Goal: Task Accomplishment & Management: Manage account settings

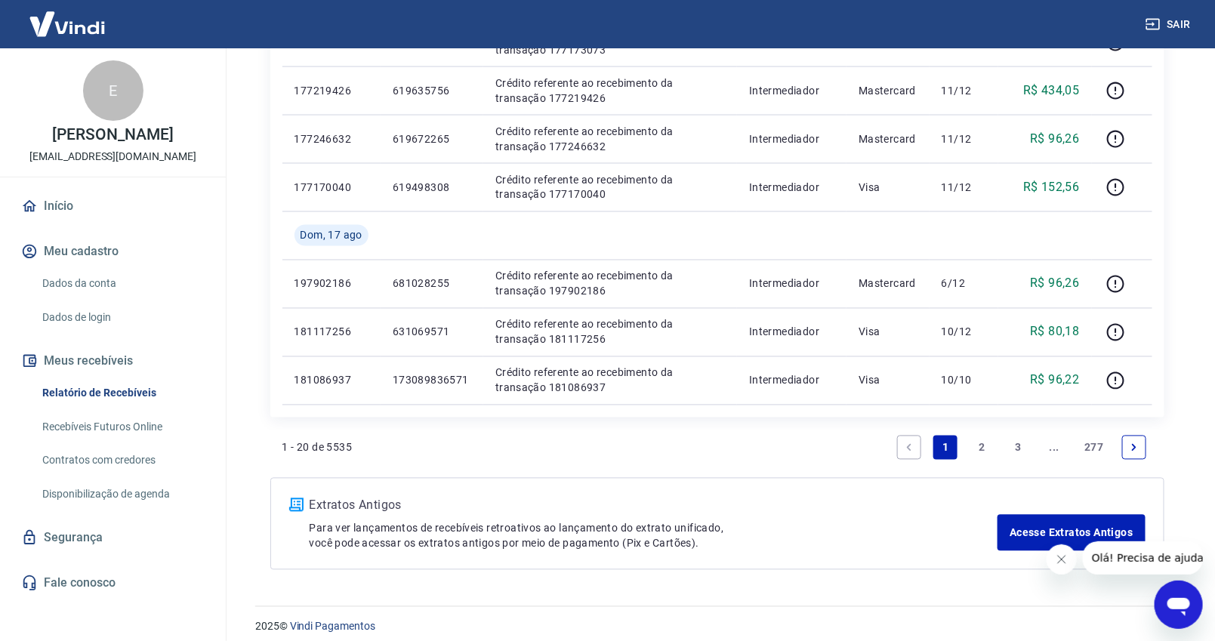
scroll to position [978, 0]
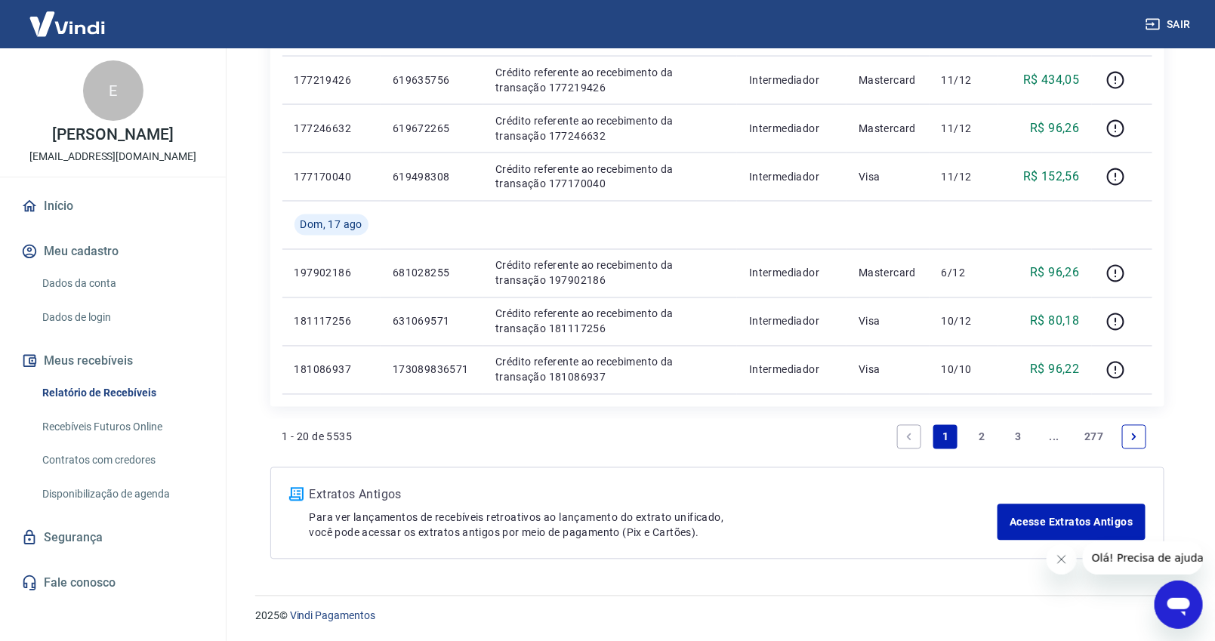
click at [982, 436] on link "2" at bounding box center [981, 437] width 24 height 24
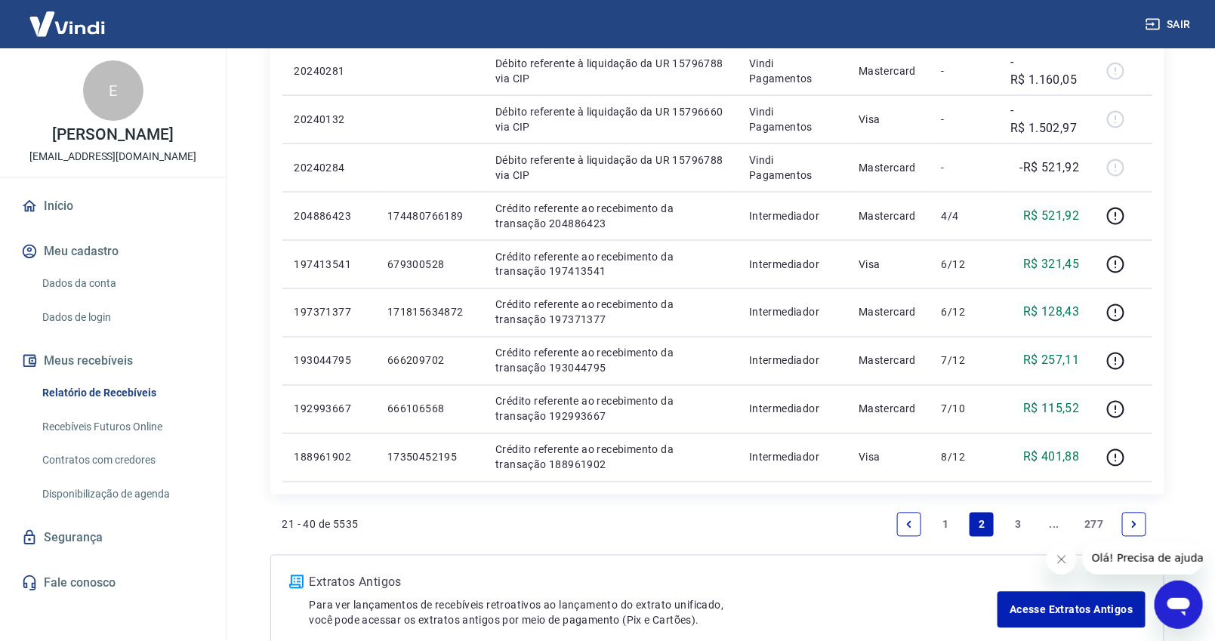
scroll to position [978, 0]
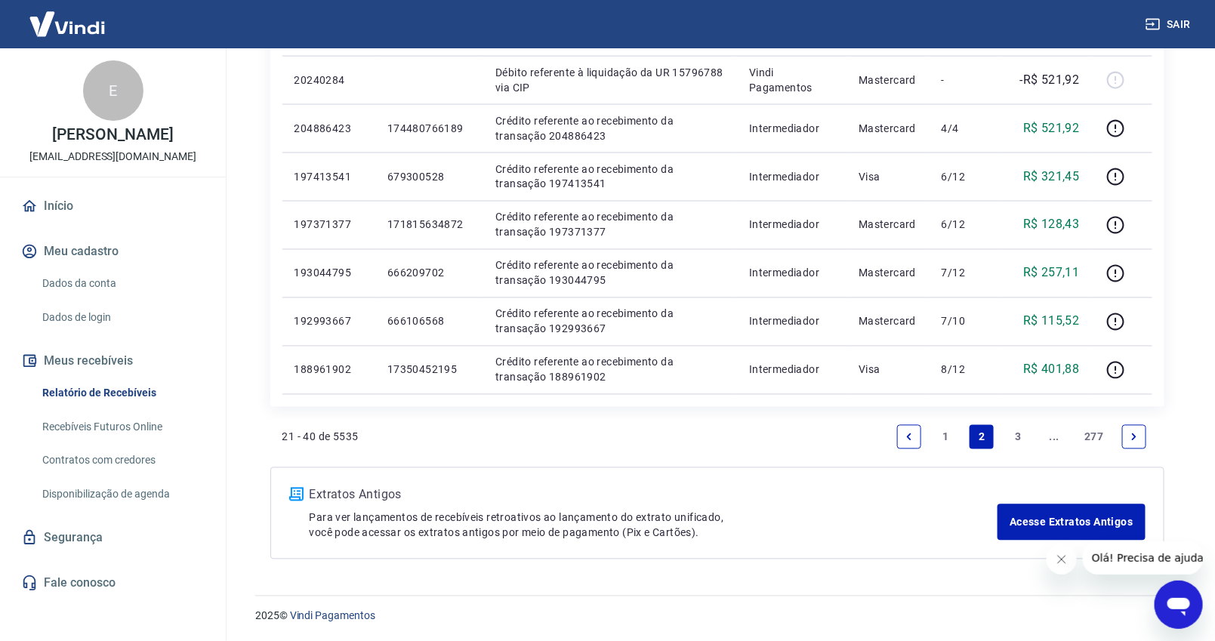
click at [945, 425] on link "1" at bounding box center [945, 437] width 24 height 24
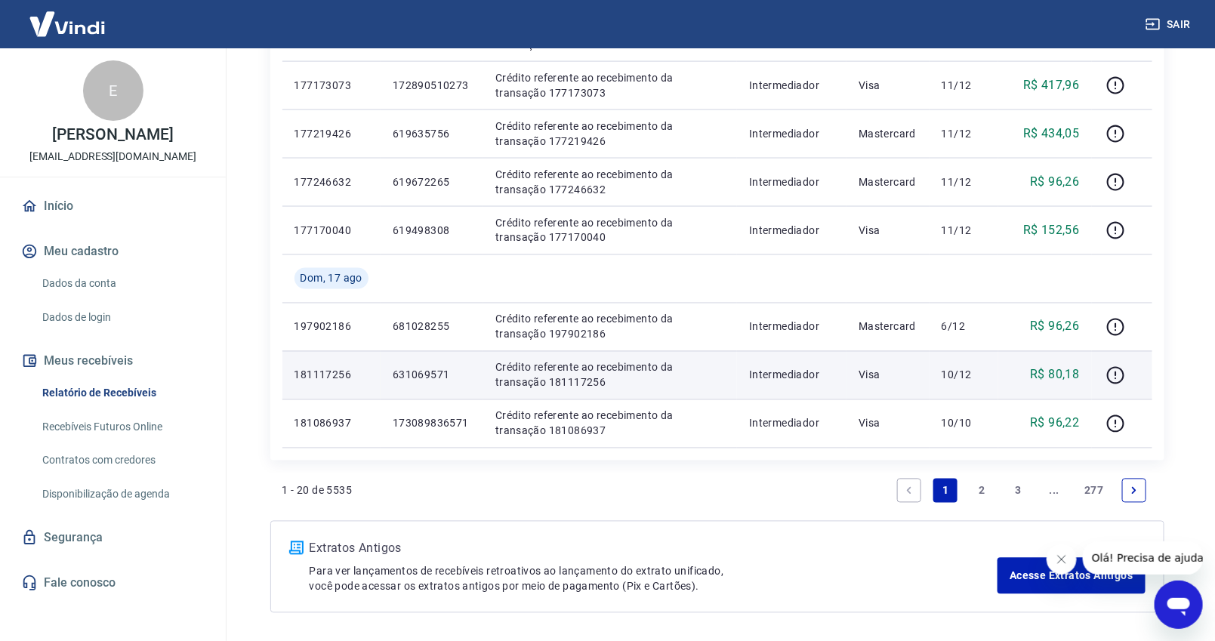
scroll to position [894, 0]
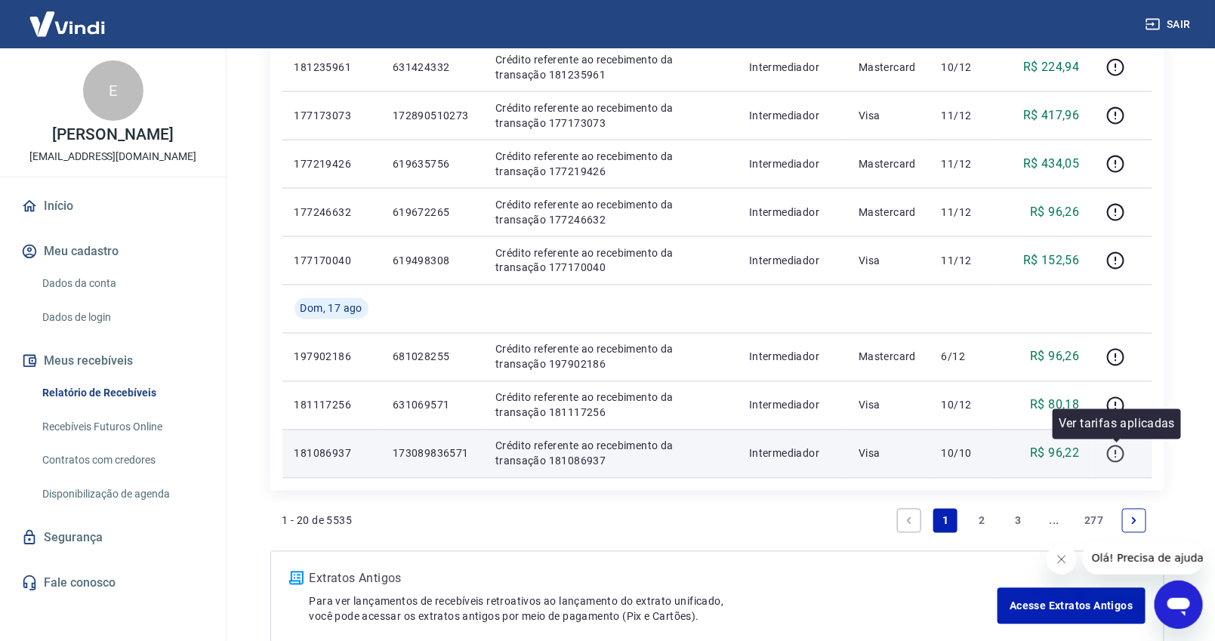
click at [1109, 455] on icon "button" at bounding box center [1115, 453] width 17 height 17
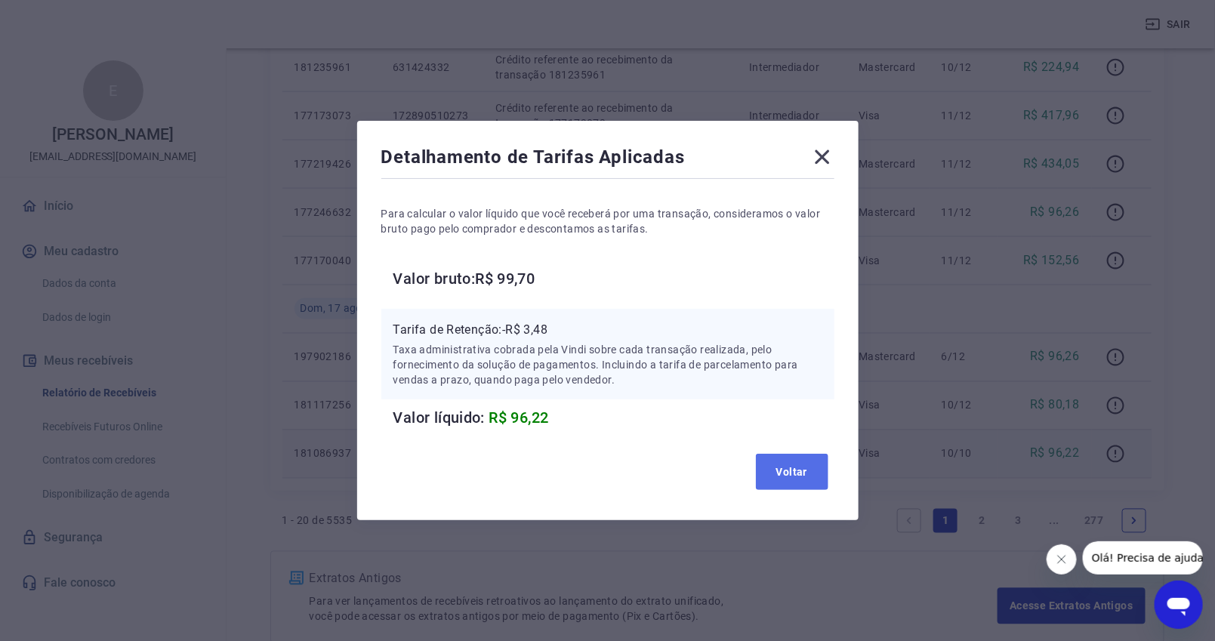
click at [803, 474] on button "Voltar" at bounding box center [792, 472] width 72 height 36
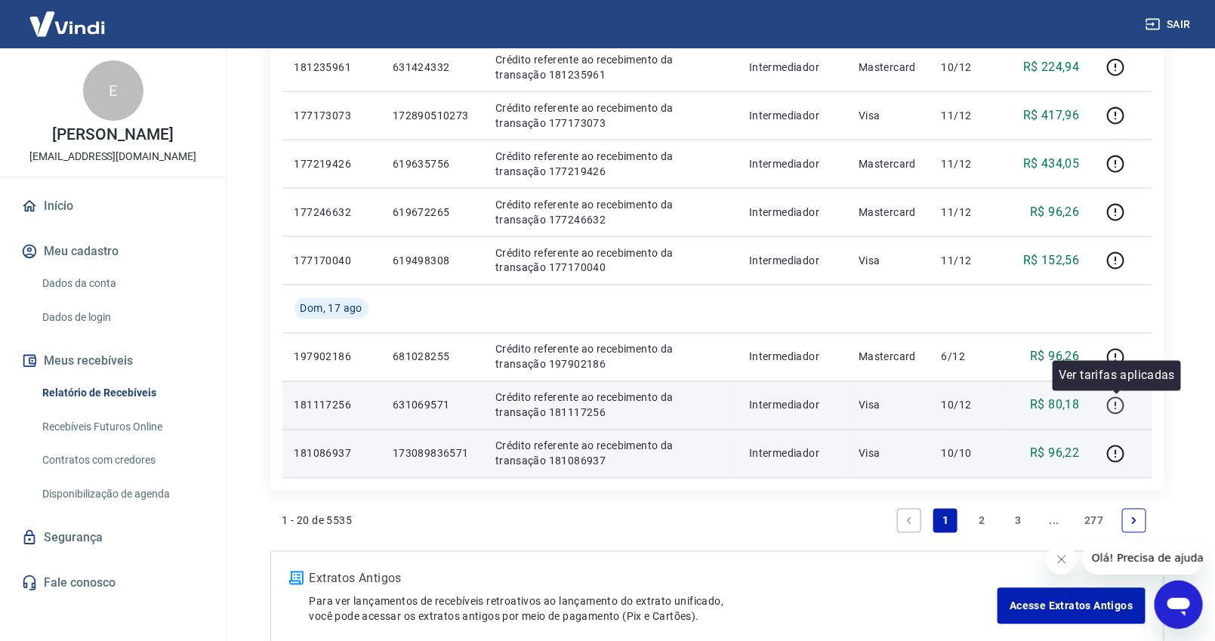
click at [1117, 397] on icon "button" at bounding box center [1115, 405] width 17 height 17
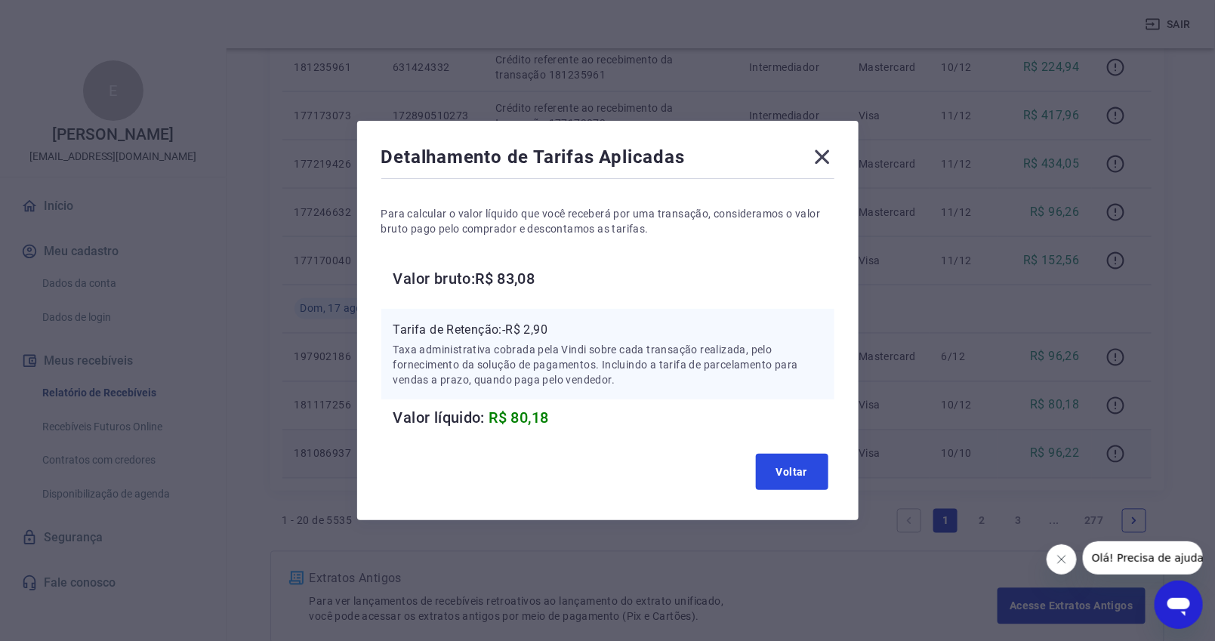
click at [789, 459] on button "Voltar" at bounding box center [792, 472] width 72 height 36
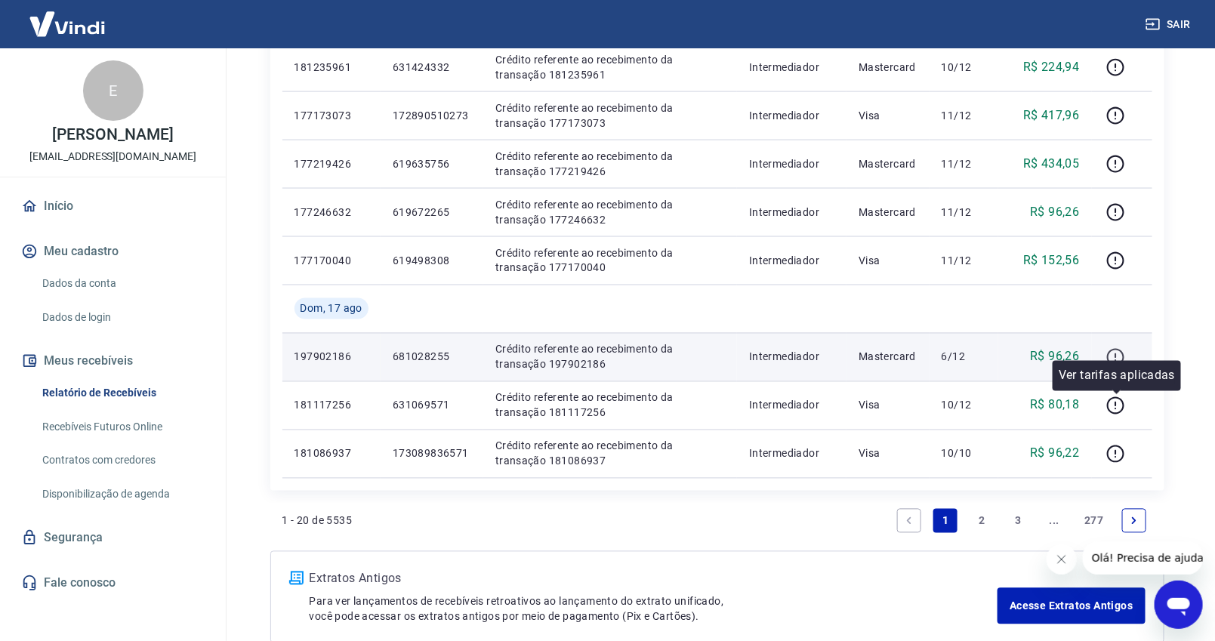
click at [1121, 356] on icon "button" at bounding box center [1115, 357] width 19 height 19
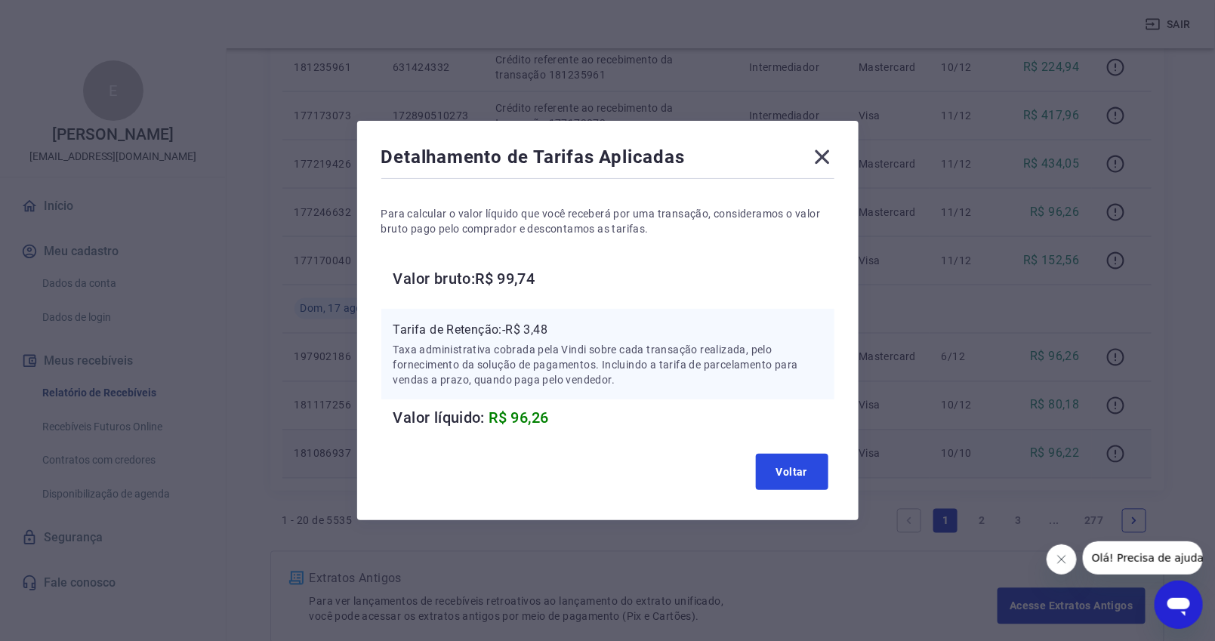
click at [789, 468] on button "Voltar" at bounding box center [792, 472] width 72 height 36
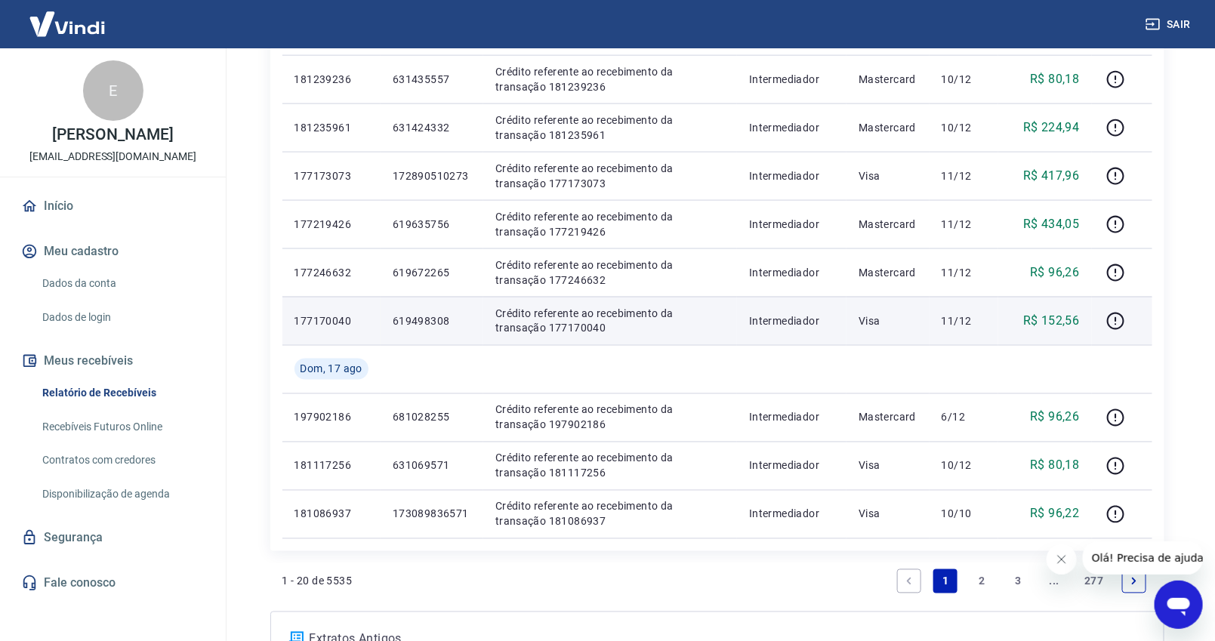
scroll to position [810, 0]
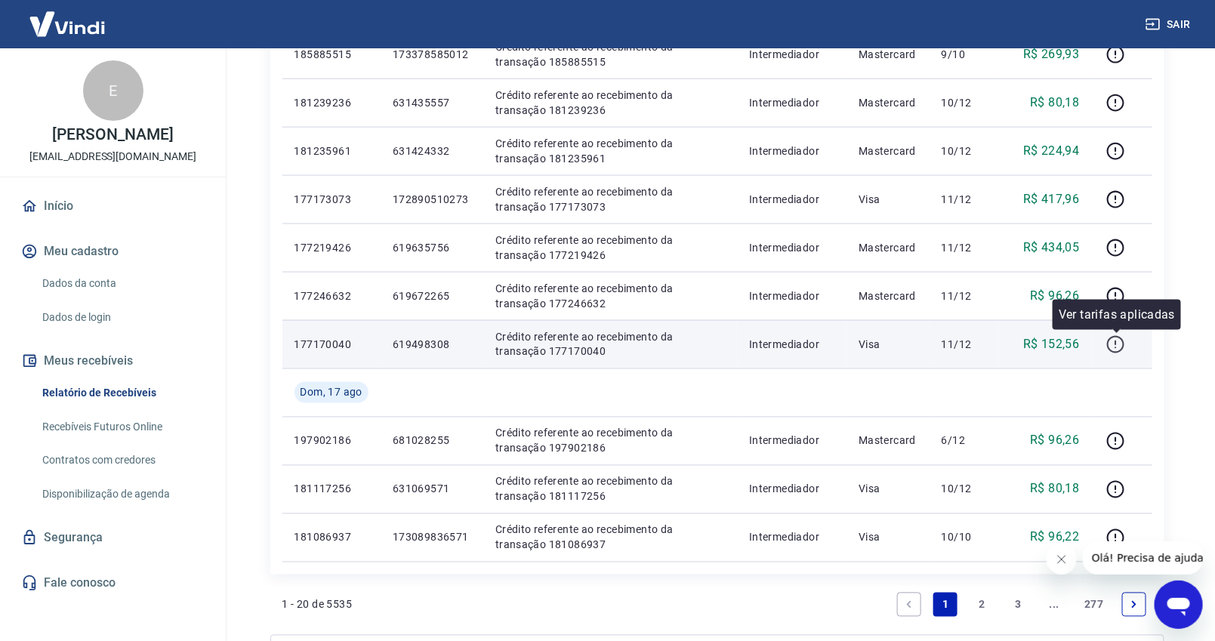
click at [1108, 347] on icon "button" at bounding box center [1115, 344] width 19 height 19
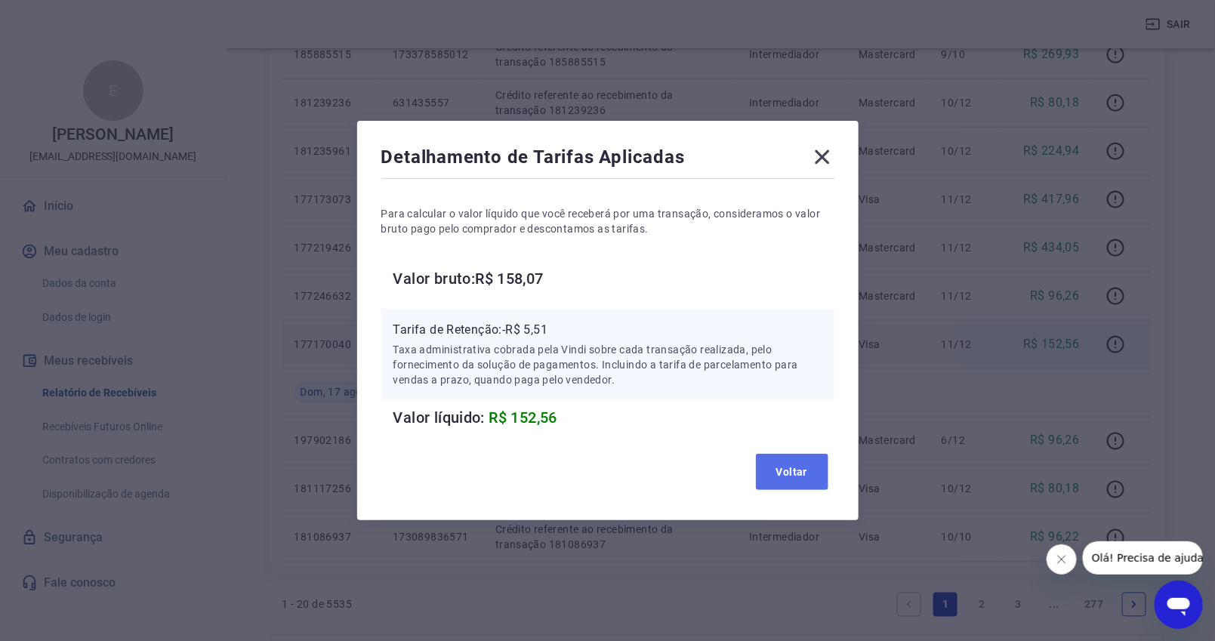
click at [791, 472] on button "Voltar" at bounding box center [792, 472] width 72 height 36
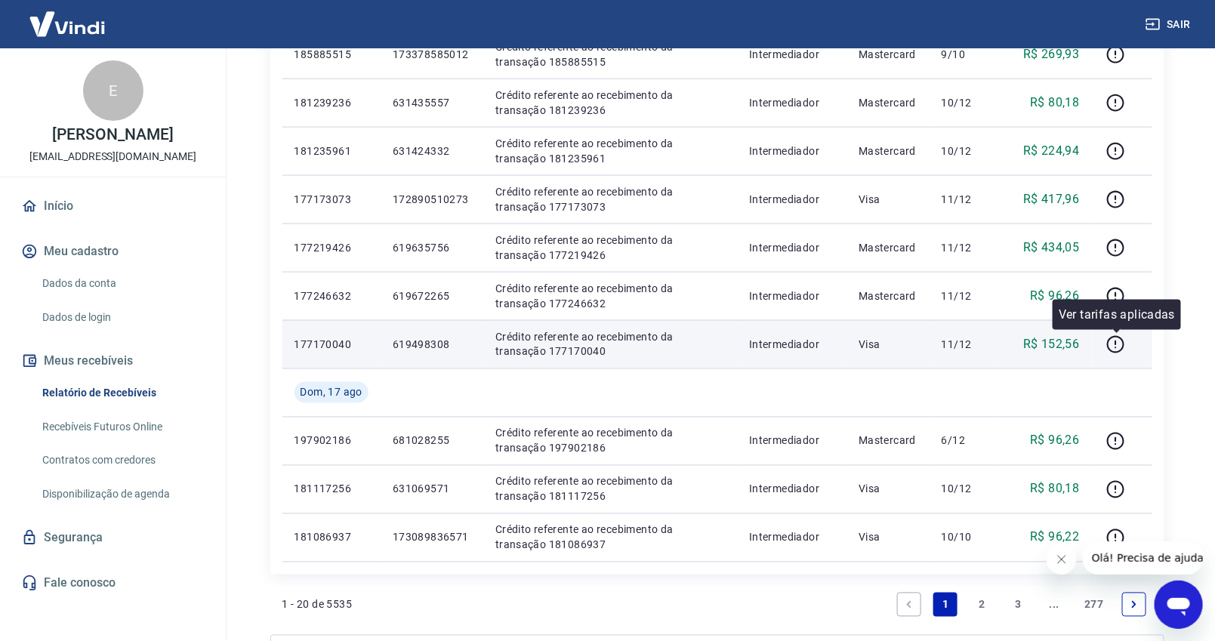
click at [1117, 300] on div "Ver tarifas aplicadas" at bounding box center [1117, 315] width 128 height 30
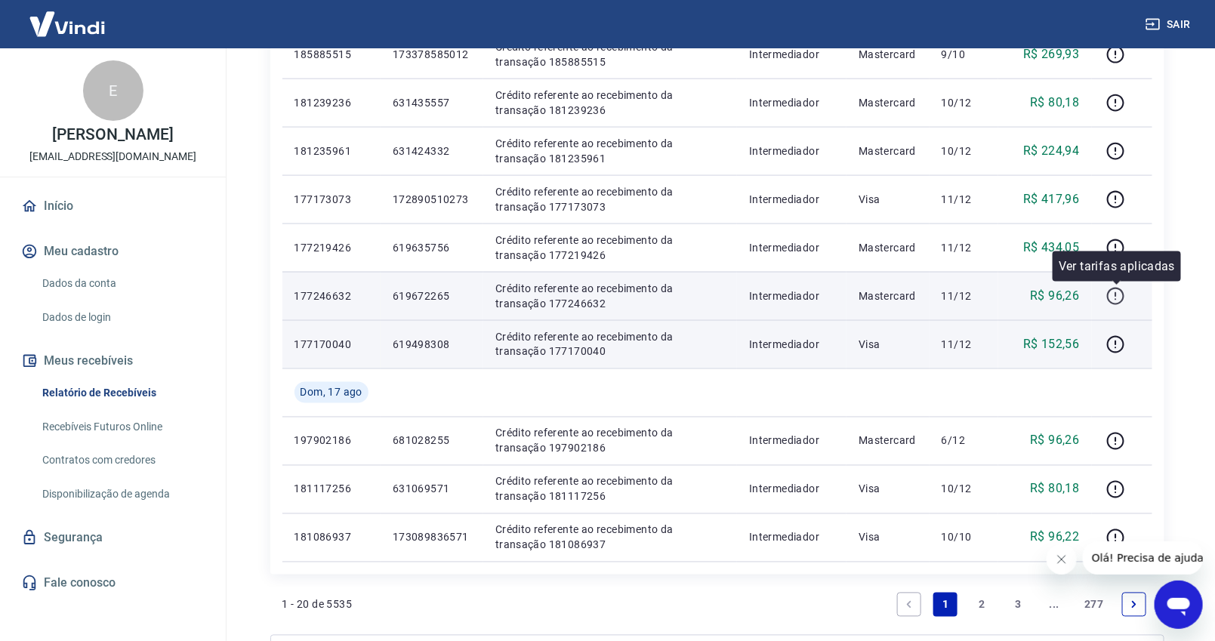
click at [1120, 291] on icon "button" at bounding box center [1115, 296] width 19 height 19
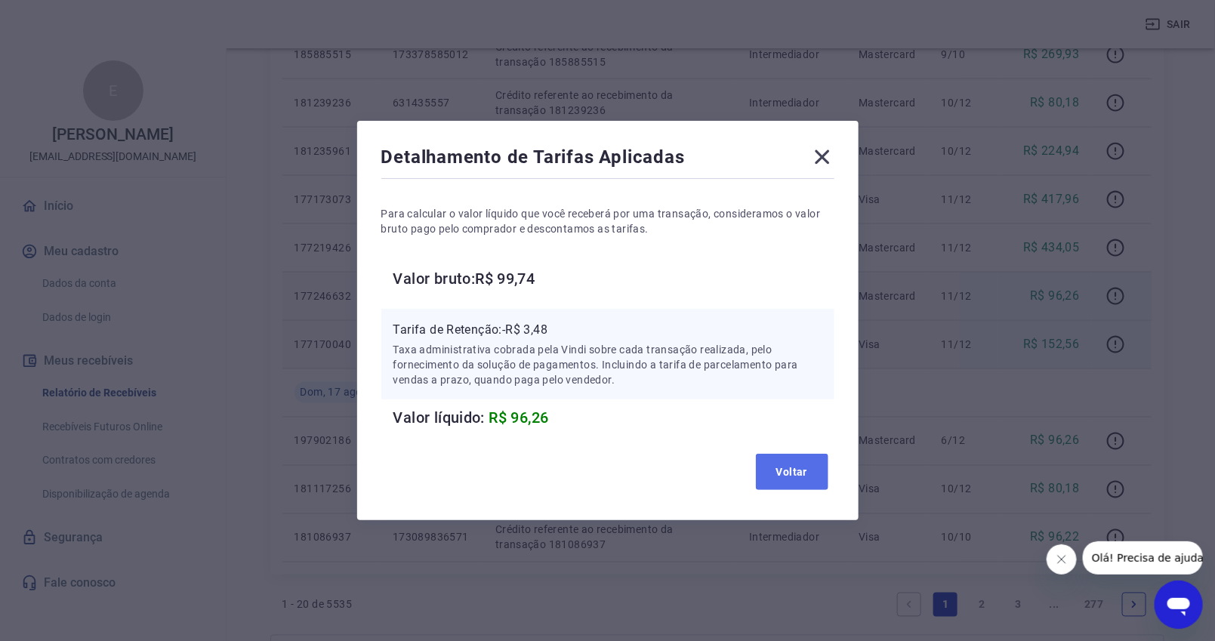
click at [814, 473] on button "Voltar" at bounding box center [792, 472] width 72 height 36
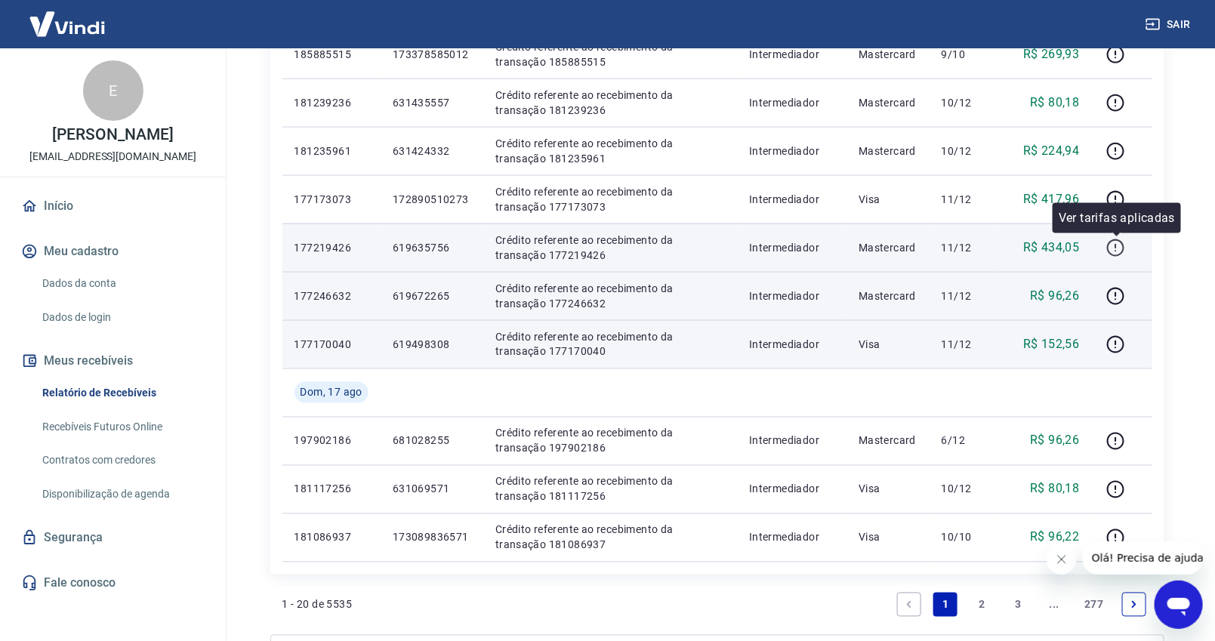
click at [1118, 245] on icon "button" at bounding box center [1115, 248] width 19 height 19
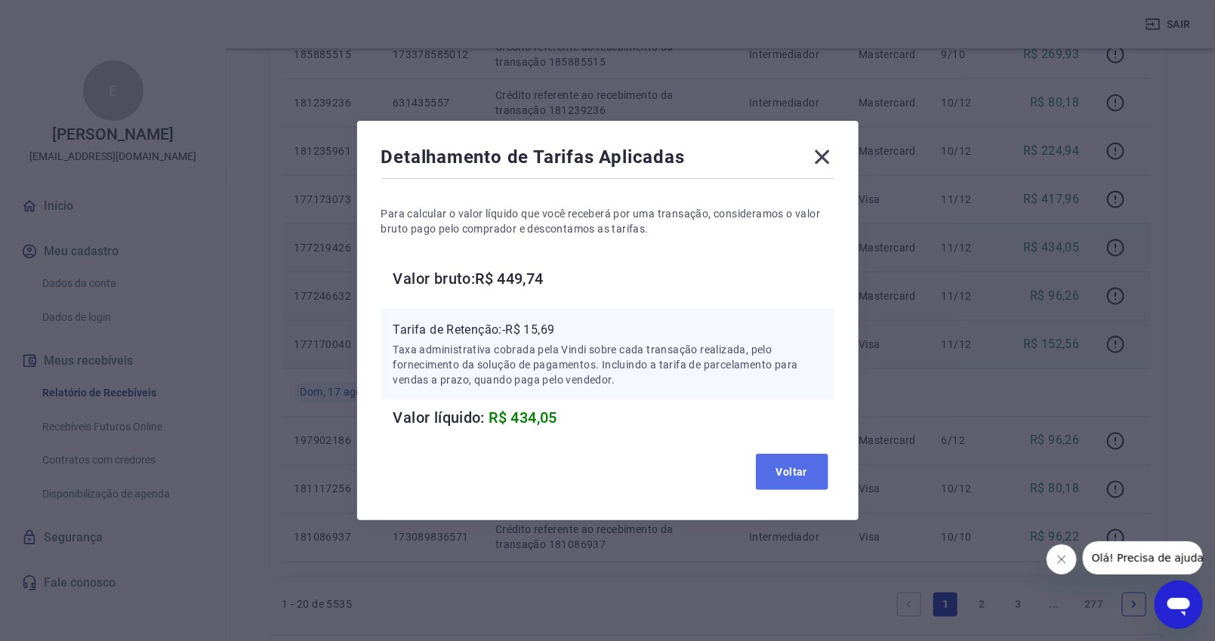
click at [784, 470] on button "Voltar" at bounding box center [792, 472] width 72 height 36
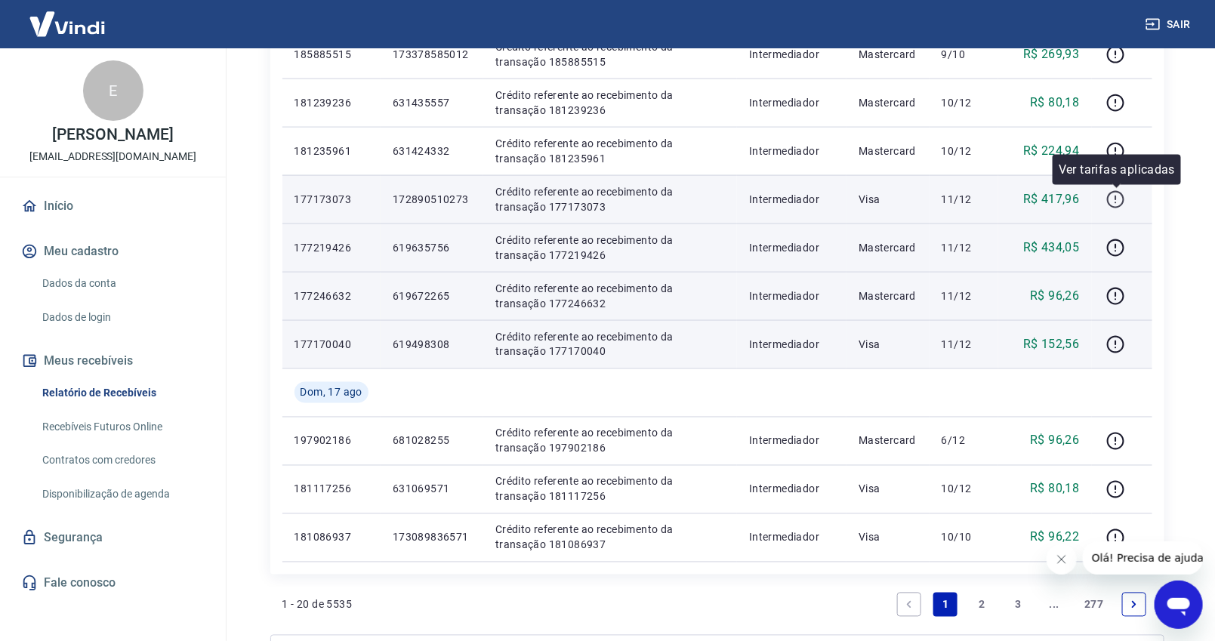
click at [1118, 199] on icon "button" at bounding box center [1115, 199] width 19 height 19
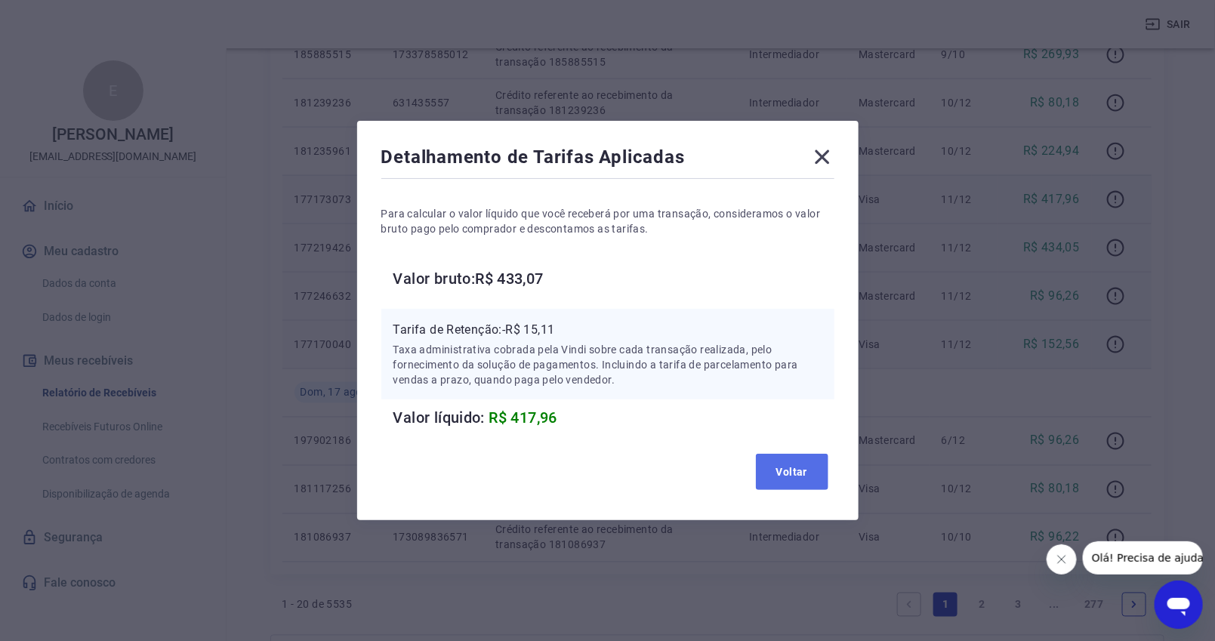
click at [801, 475] on button "Voltar" at bounding box center [792, 472] width 72 height 36
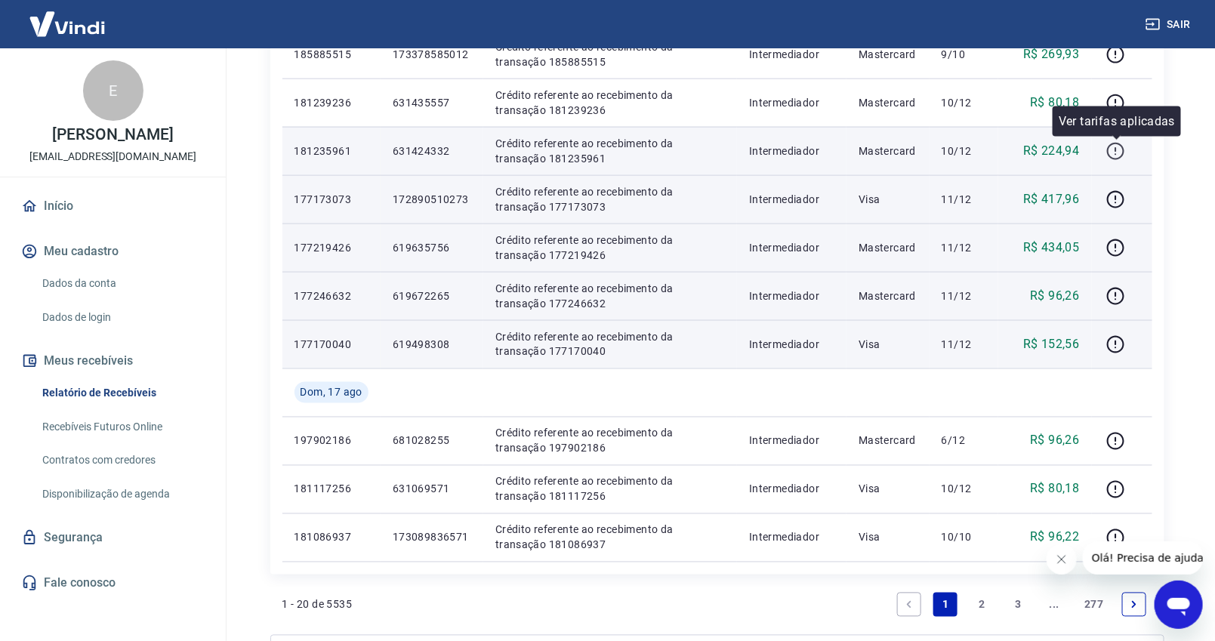
click at [1117, 140] on div at bounding box center [1116, 138] width 9 height 5
click at [1117, 144] on icon "button" at bounding box center [1115, 151] width 19 height 19
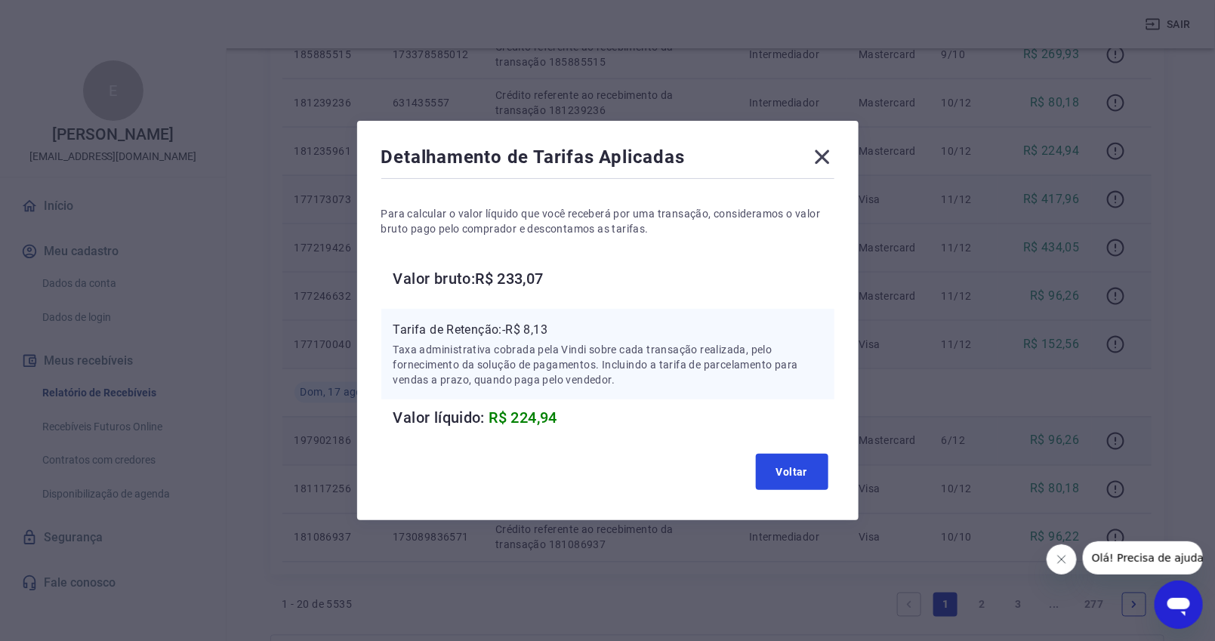
drag, startPoint x: 795, startPoint y: 468, endPoint x: 806, endPoint y: 461, distance: 12.6
click at [795, 468] on button "Voltar" at bounding box center [792, 472] width 72 height 36
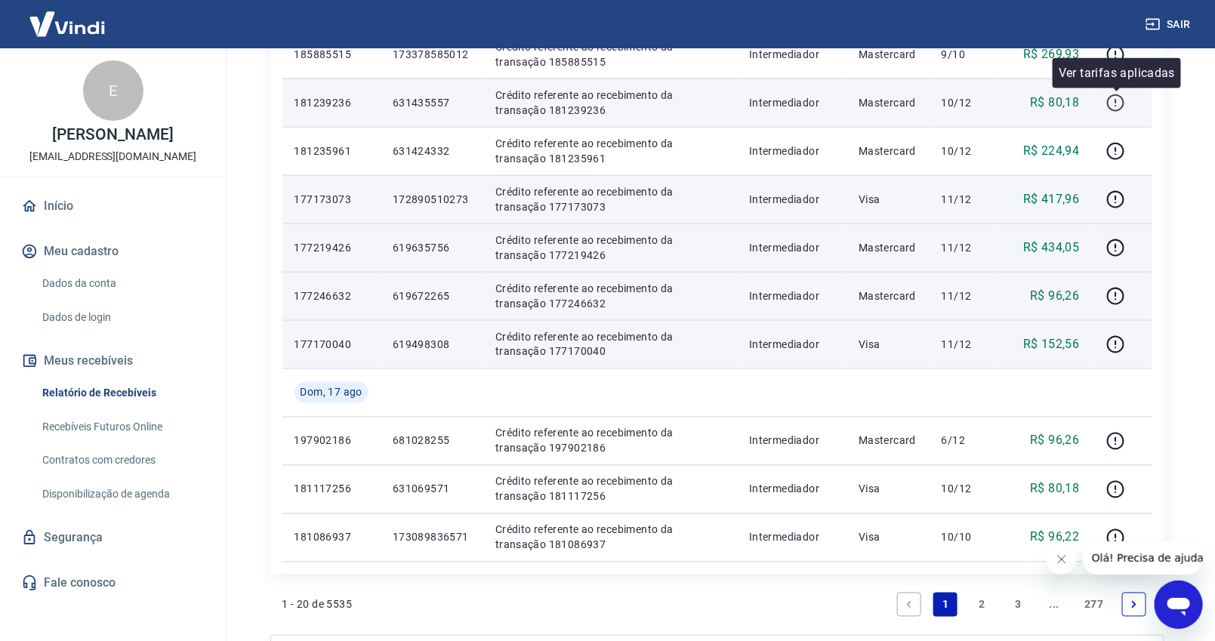
click at [1117, 98] on icon "button" at bounding box center [1115, 103] width 19 height 19
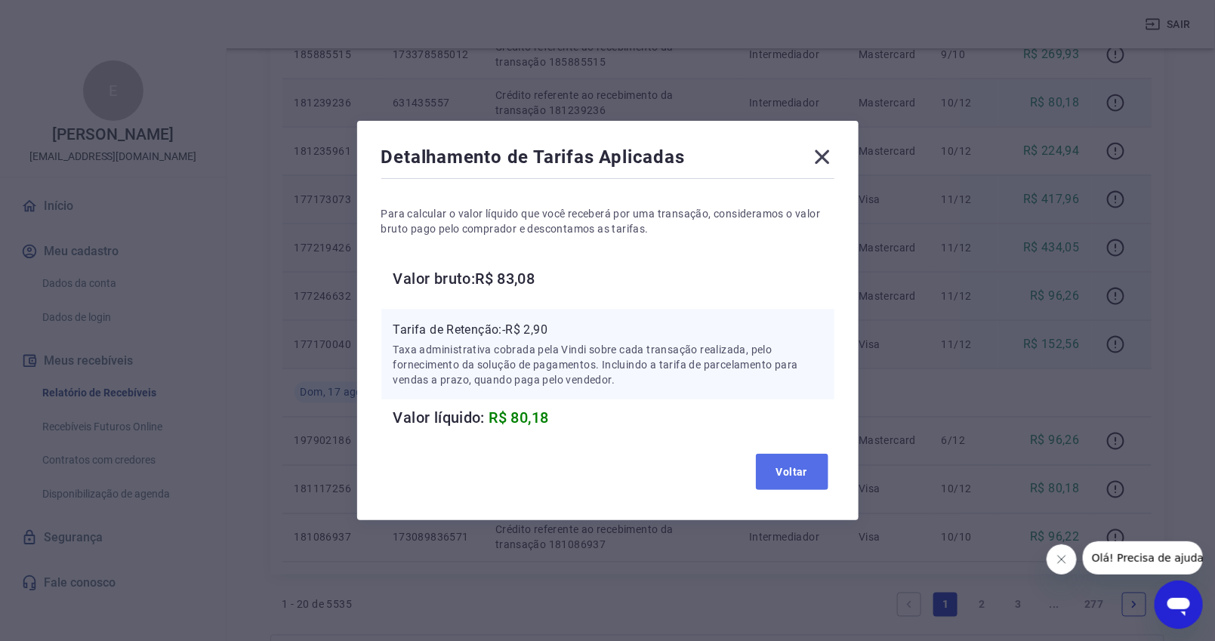
click at [813, 470] on button "Voltar" at bounding box center [792, 472] width 72 height 36
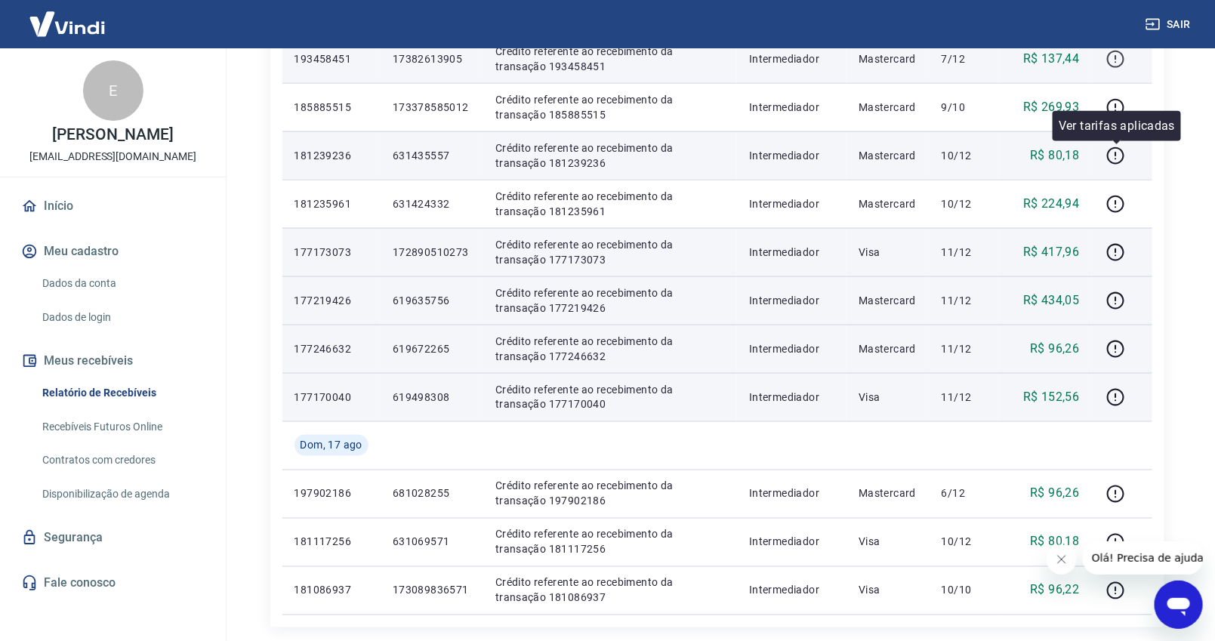
scroll to position [726, 0]
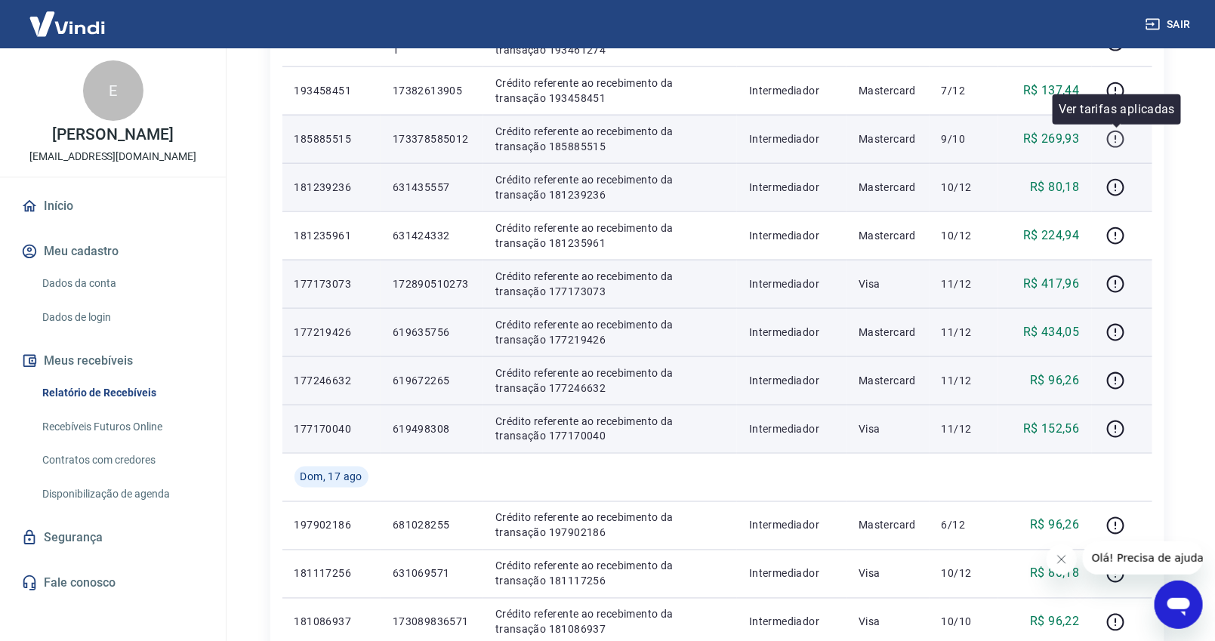
click at [1120, 135] on icon "button" at bounding box center [1115, 139] width 19 height 19
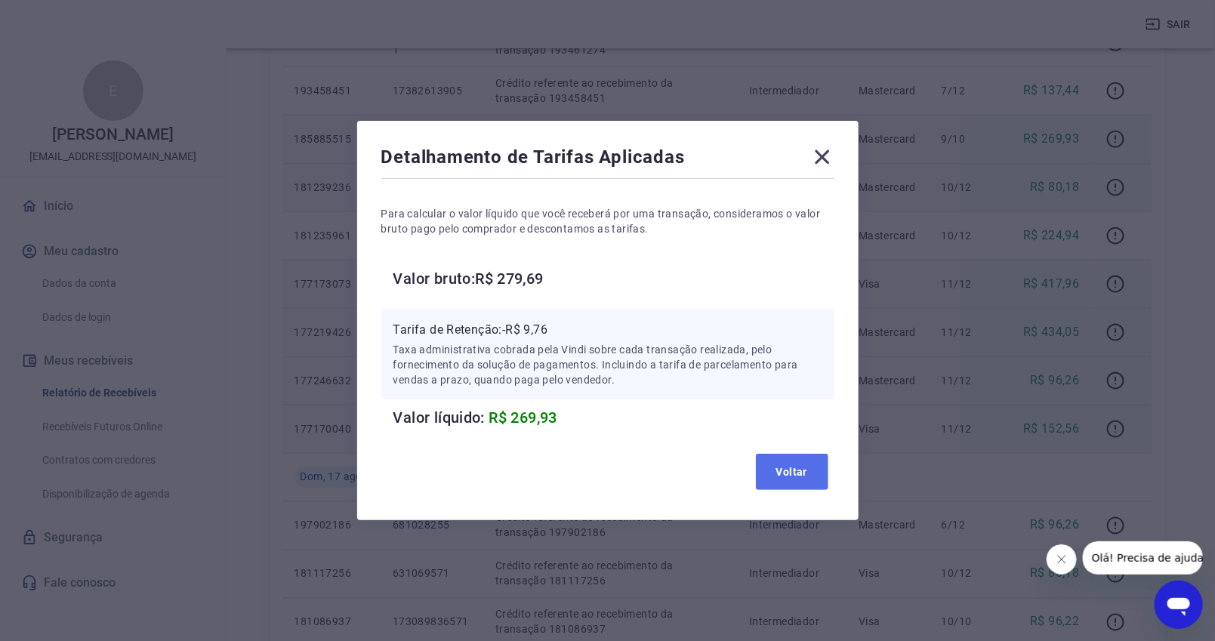
click at [794, 476] on button "Voltar" at bounding box center [792, 472] width 72 height 36
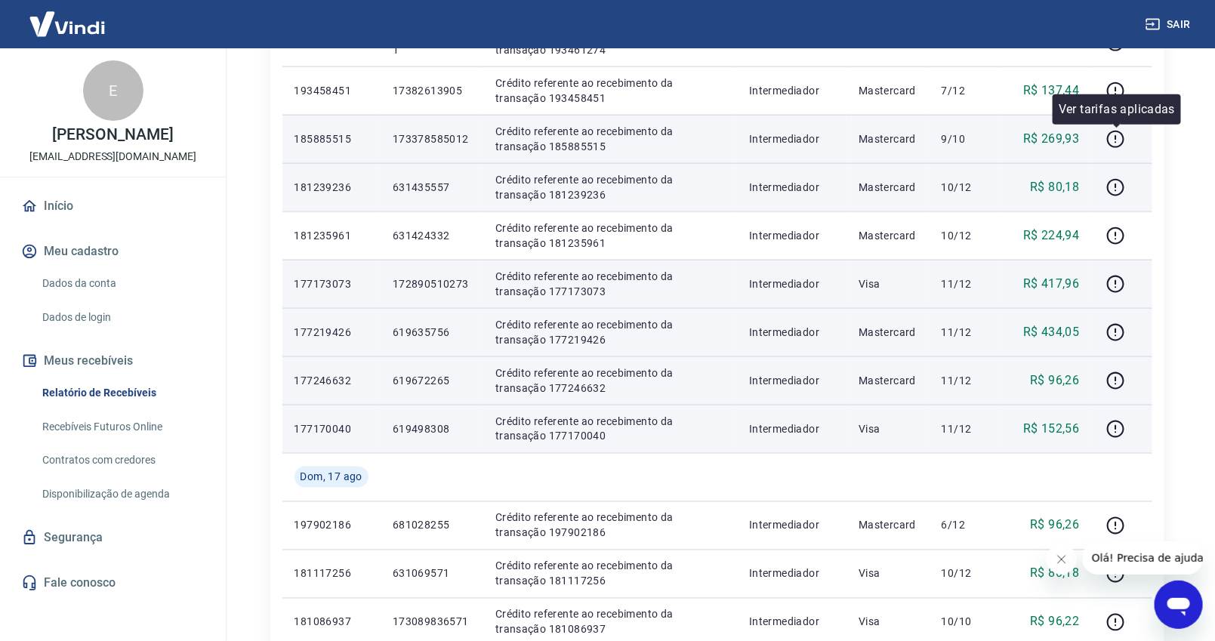
click at [1105, 94] on div "Ver tarifas aplicadas" at bounding box center [1117, 109] width 128 height 30
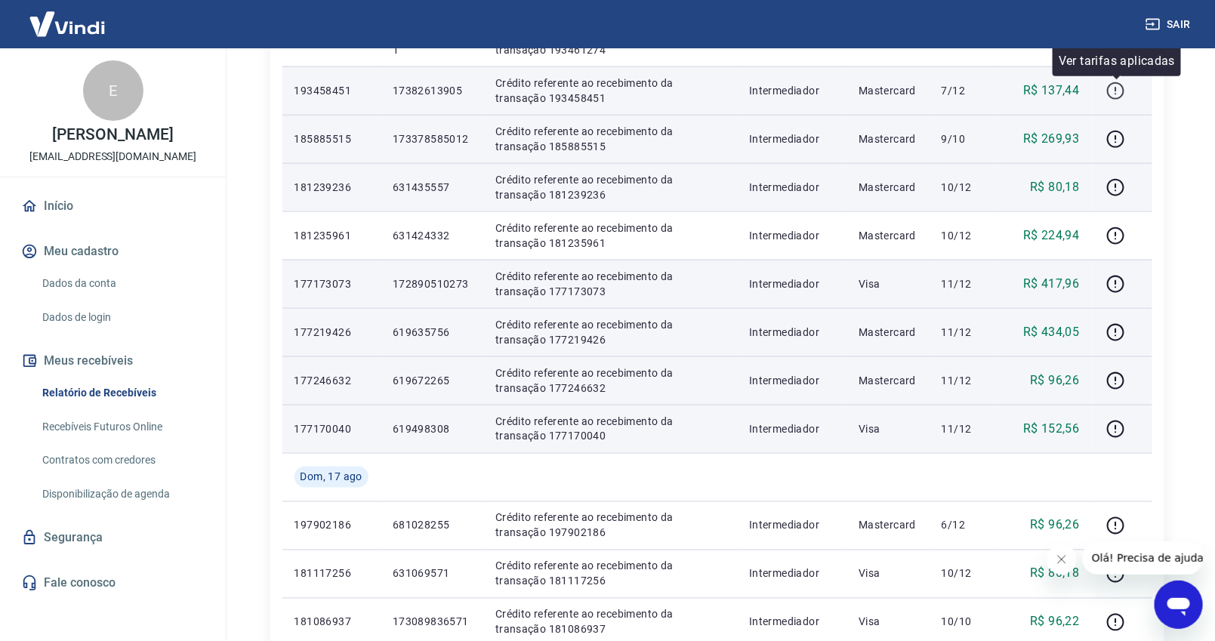
click at [1111, 84] on icon "button" at bounding box center [1115, 90] width 17 height 17
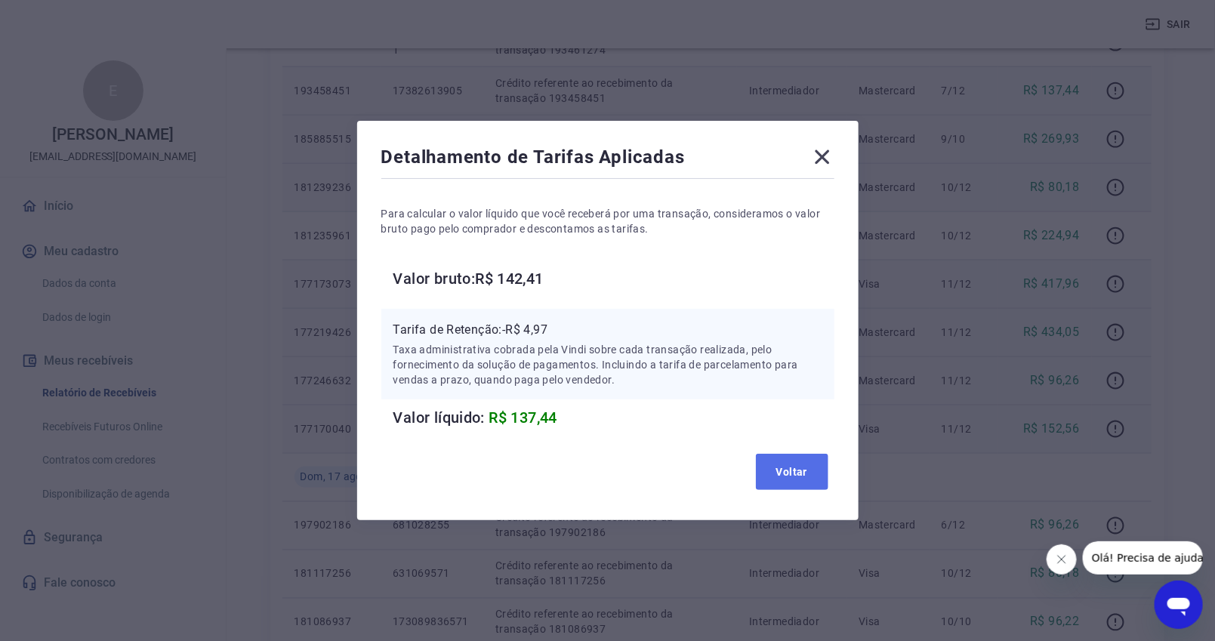
click at [806, 479] on button "Voltar" at bounding box center [792, 472] width 72 height 36
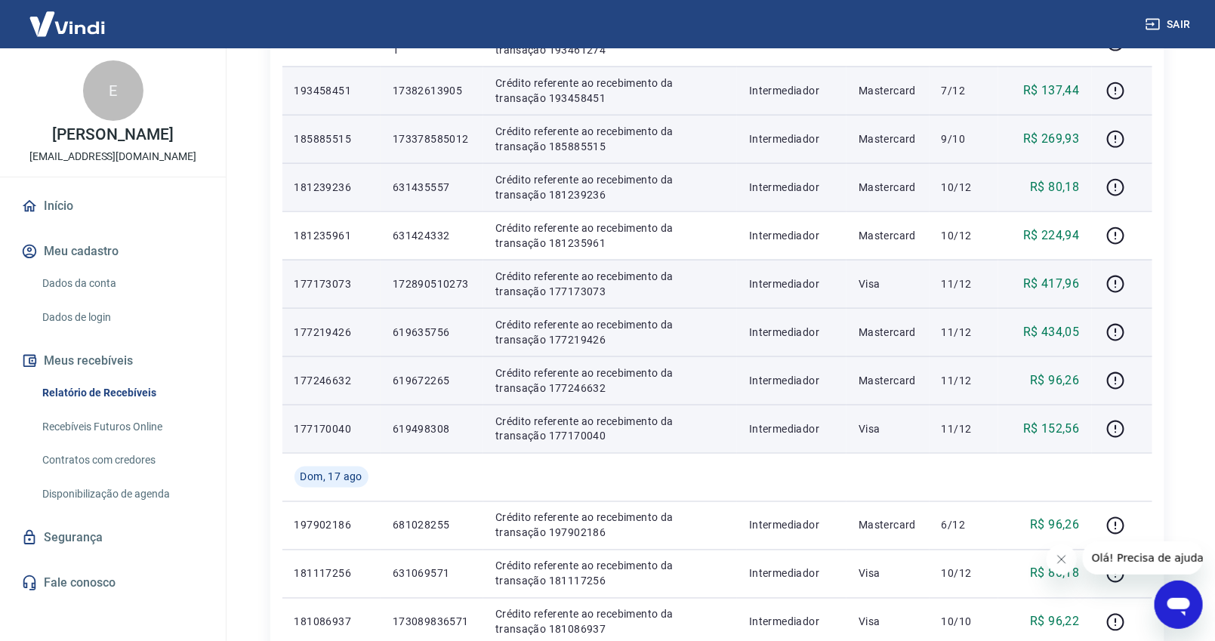
scroll to position [642, 0]
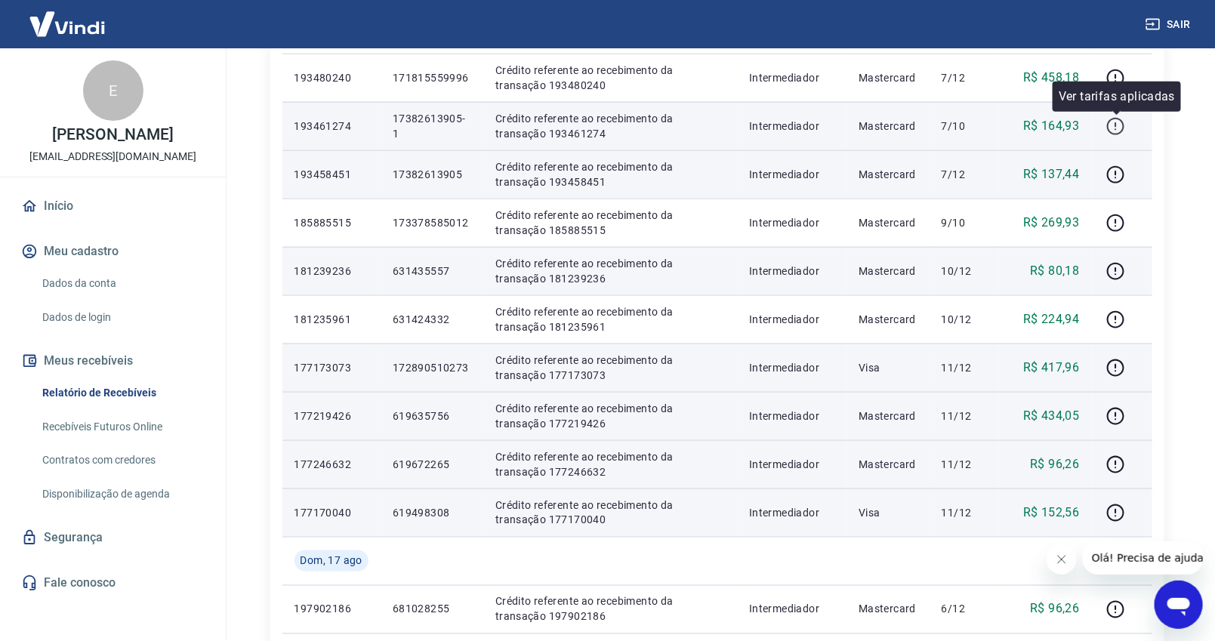
click at [1116, 124] on icon "button" at bounding box center [1115, 126] width 19 height 19
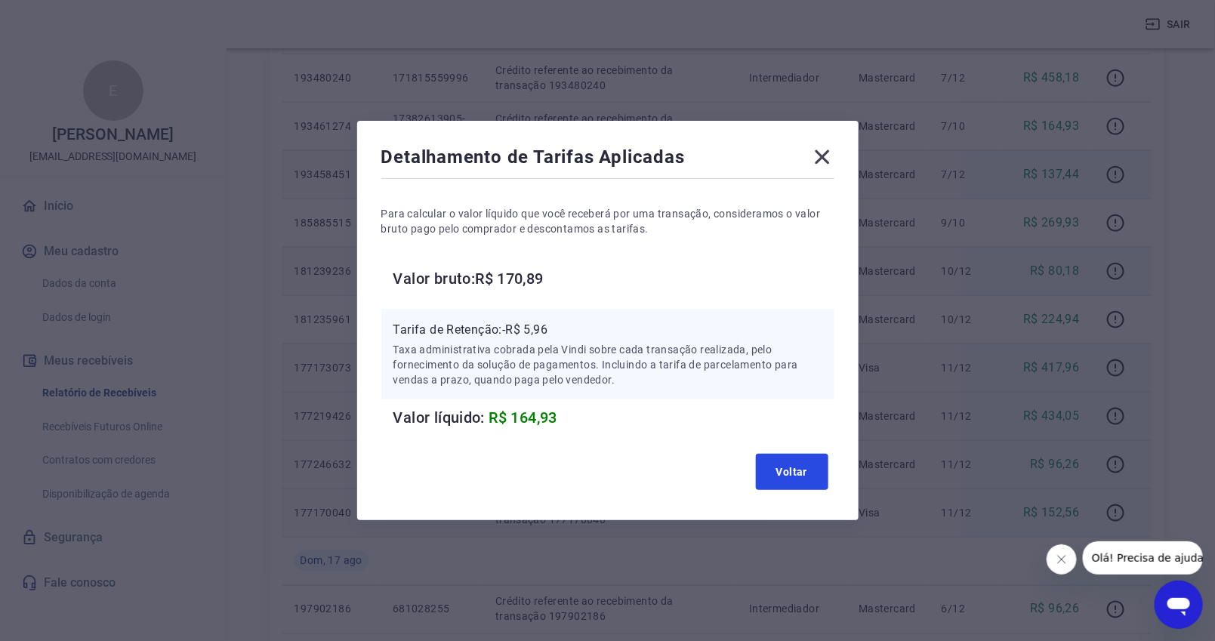
click at [801, 473] on button "Voltar" at bounding box center [792, 472] width 72 height 36
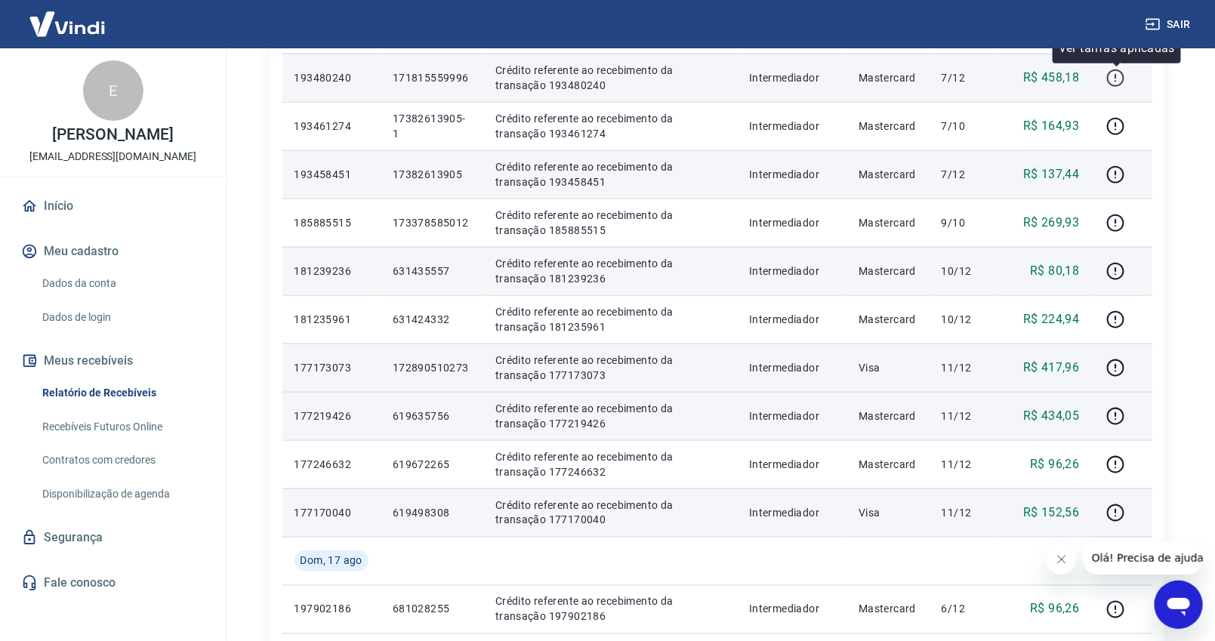
click at [1115, 76] on icon "button" at bounding box center [1115, 78] width 19 height 19
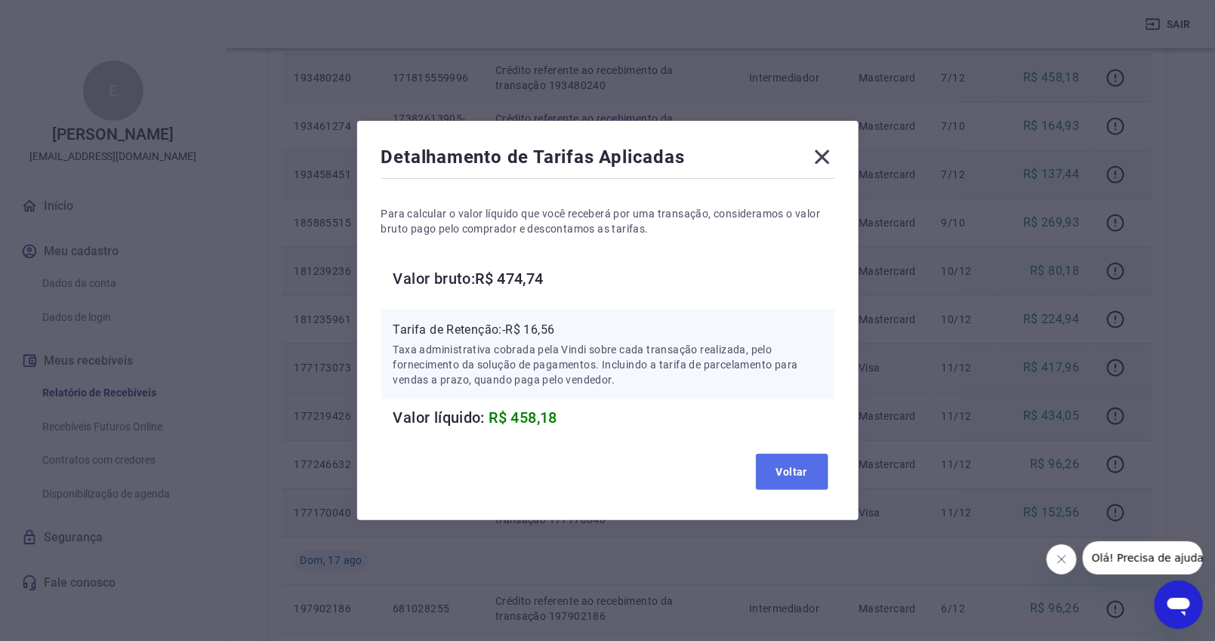
click at [804, 469] on button "Voltar" at bounding box center [792, 472] width 72 height 36
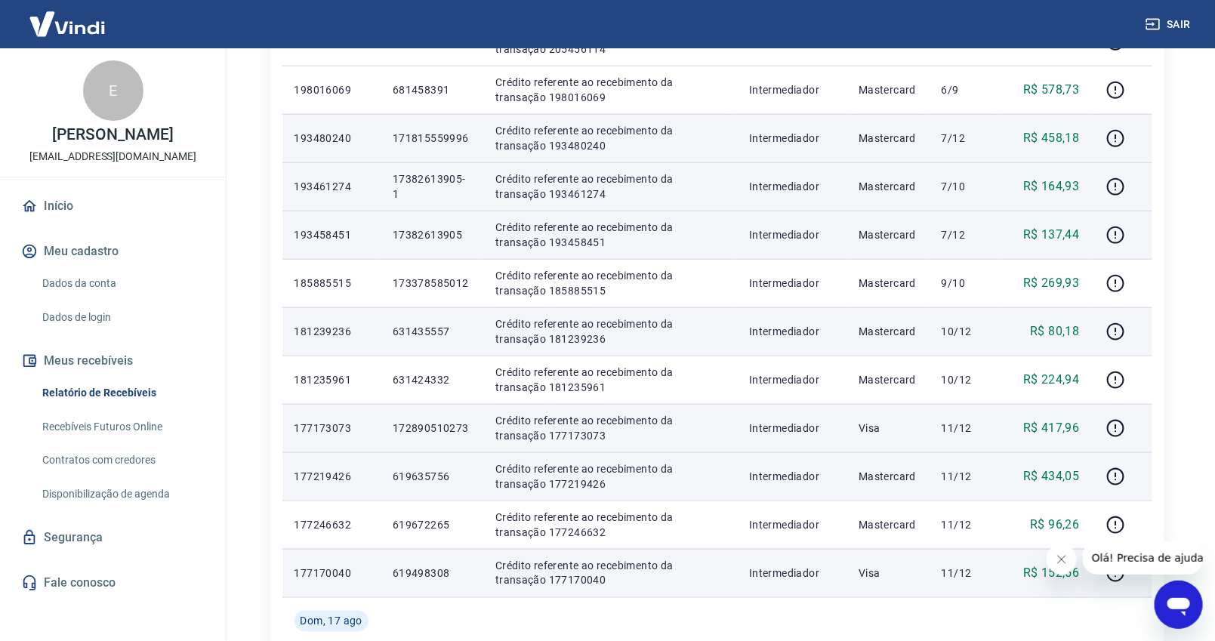
scroll to position [558, 0]
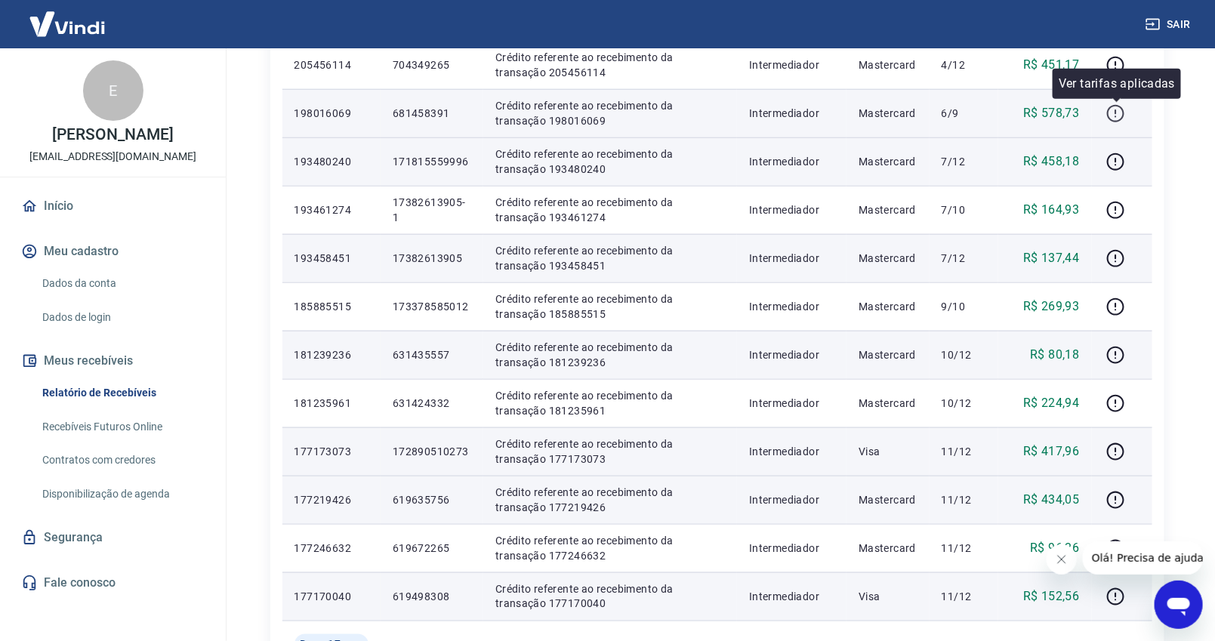
click at [1115, 112] on icon "button" at bounding box center [1115, 113] width 19 height 19
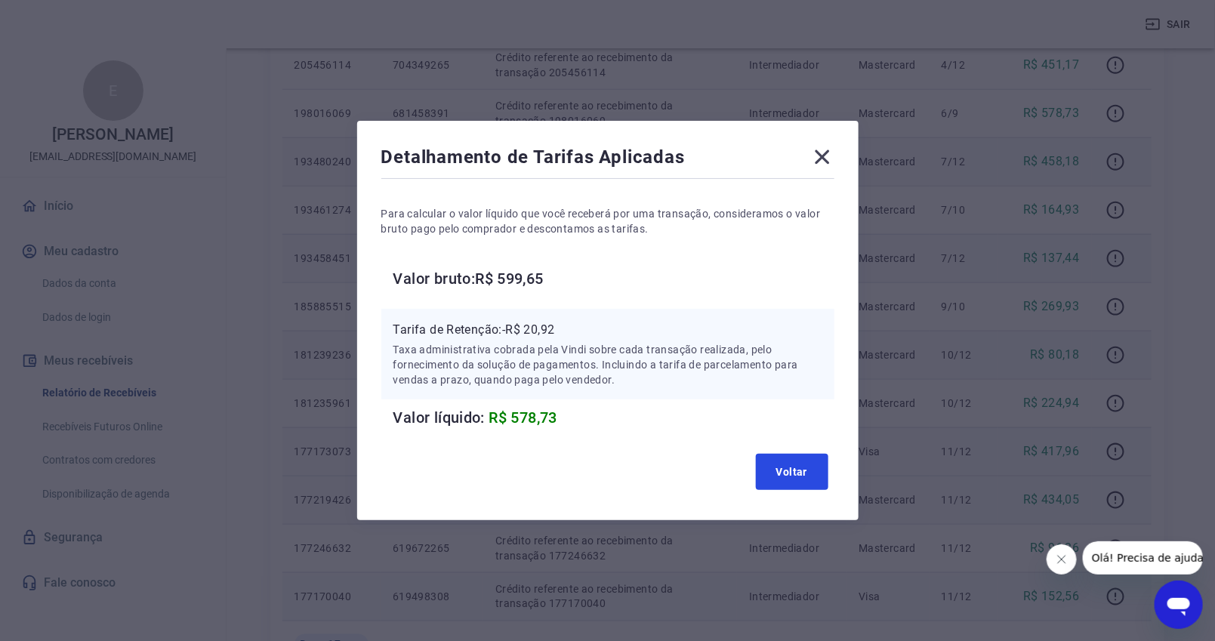
click at [779, 477] on button "Voltar" at bounding box center [792, 472] width 72 height 36
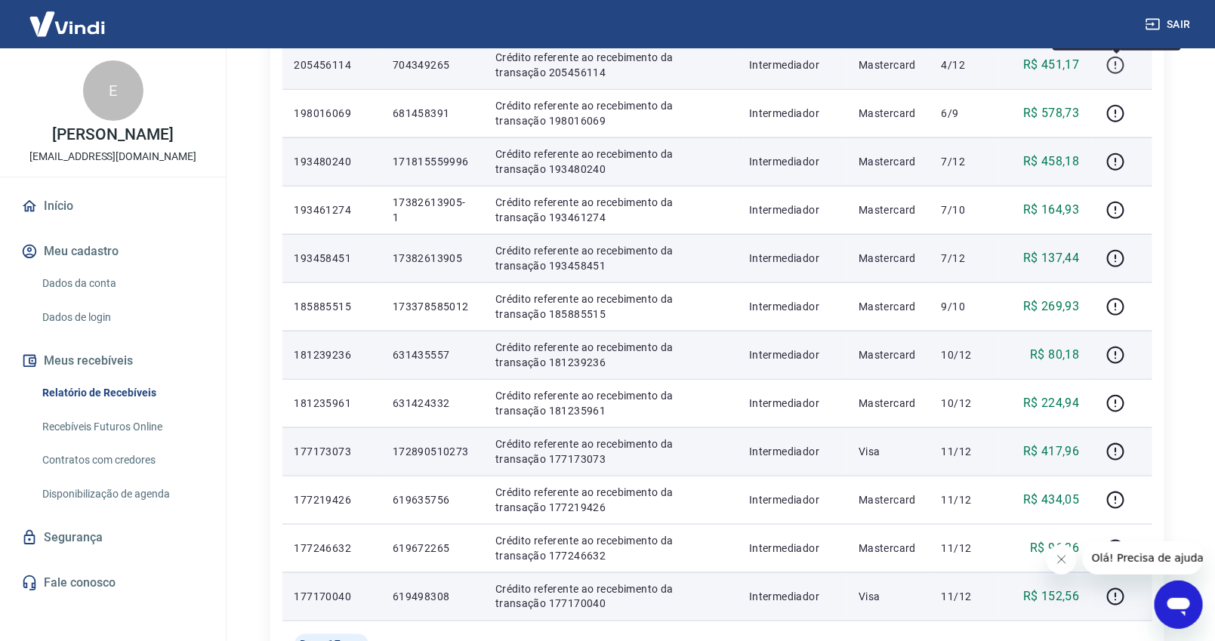
click at [1114, 60] on icon "button" at bounding box center [1115, 65] width 19 height 19
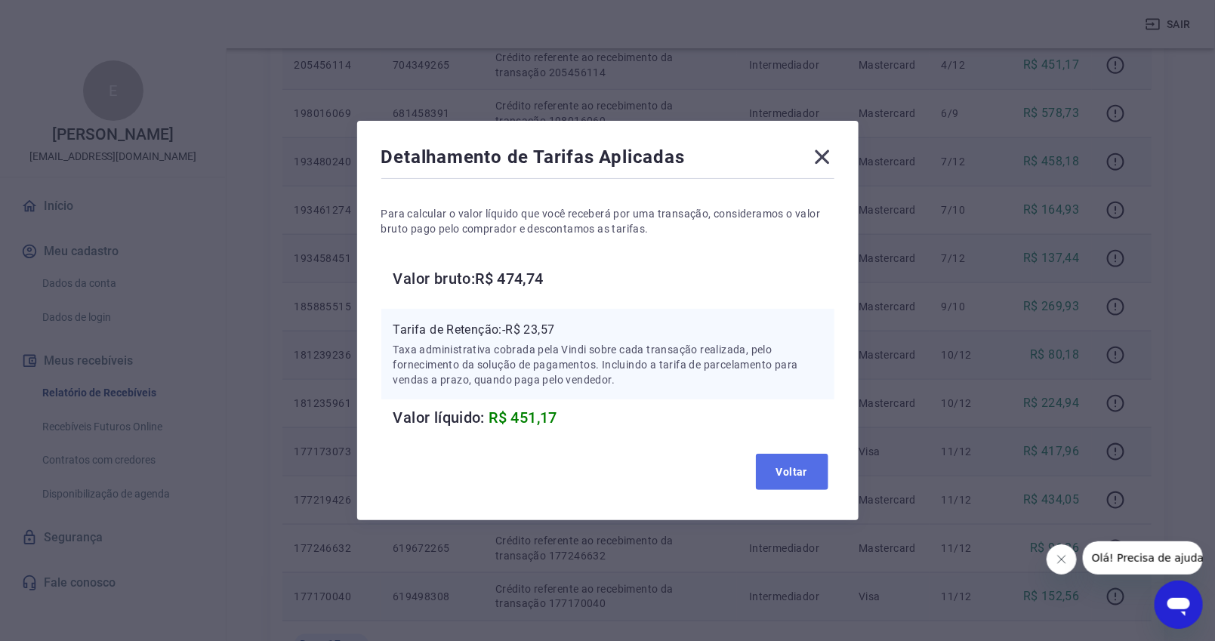
click at [812, 472] on button "Voltar" at bounding box center [792, 472] width 72 height 36
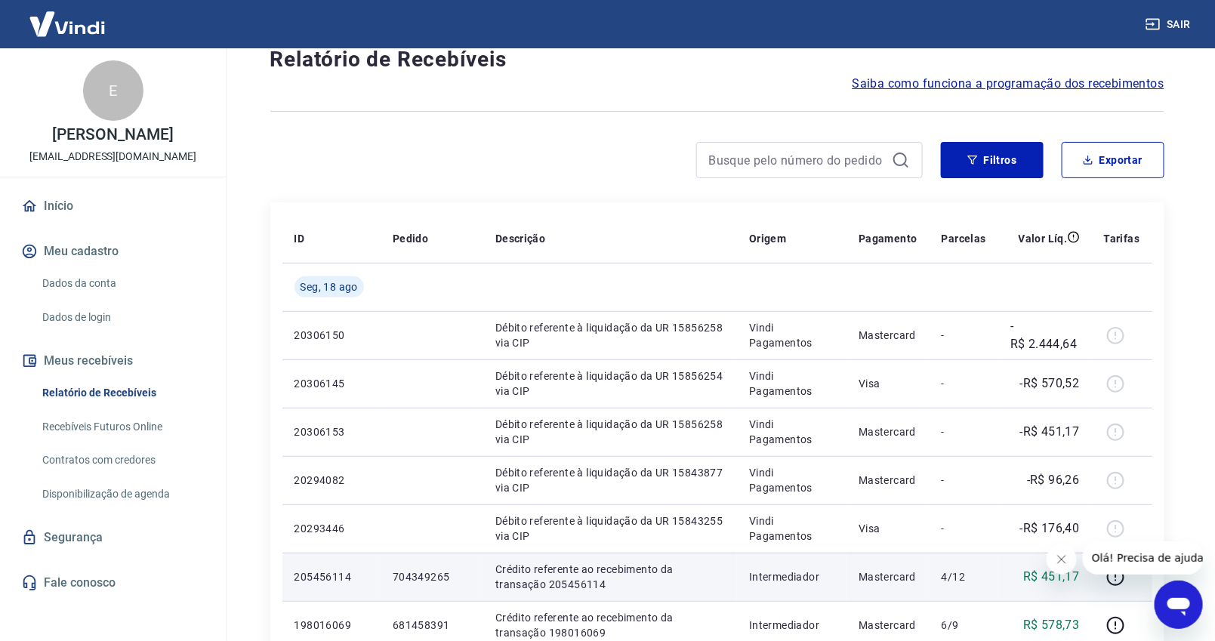
scroll to position [0, 0]
